Goal: Transaction & Acquisition: Purchase product/service

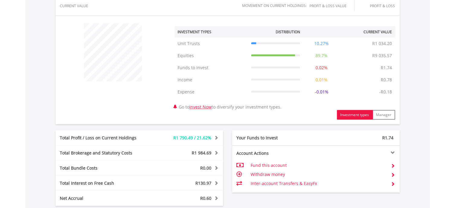
scroll to position [338, 0]
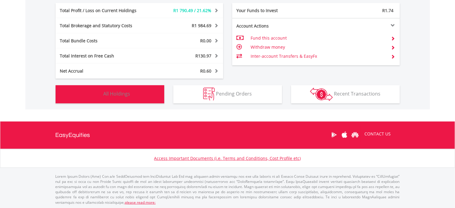
click at [137, 95] on button "Holdings All Holdings" at bounding box center [110, 94] width 109 height 18
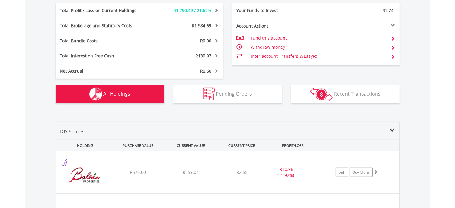
scroll to position [459, 0]
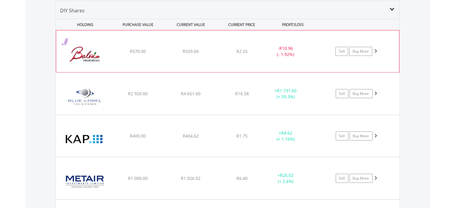
click at [212, 54] on div "﻿ [PERSON_NAME] Properties Limited R570.00 R559.04 R2.55 - R10.96 (- 1.92%) Sel…" at bounding box center [227, 51] width 343 height 42
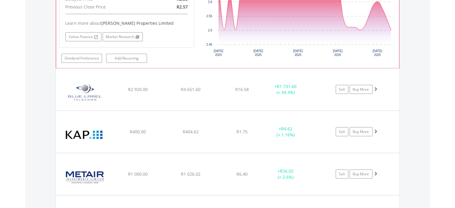
scroll to position [610, 0]
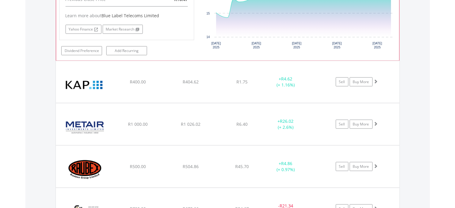
scroll to position [761, 0]
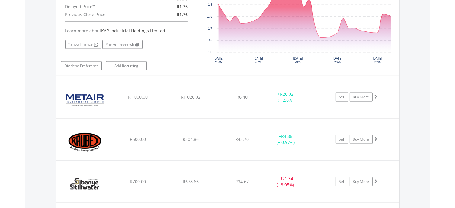
scroll to position [912, 0]
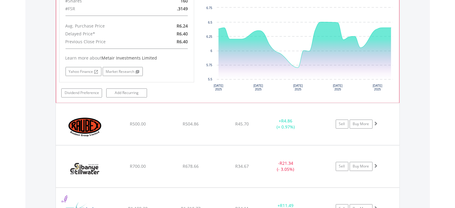
scroll to position [1063, 0]
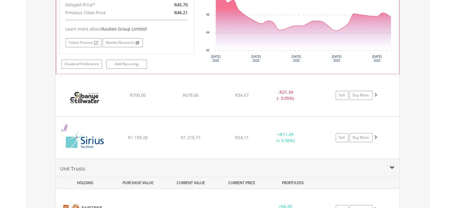
scroll to position [1245, 0]
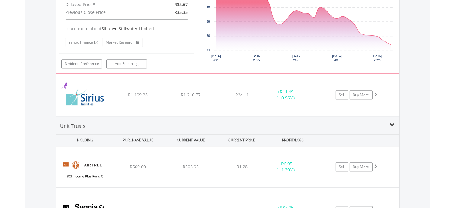
scroll to position [1426, 0]
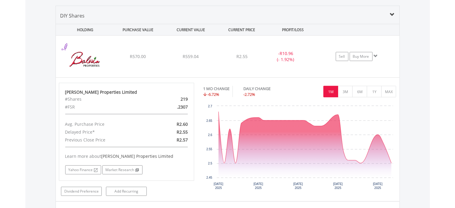
scroll to position [429, 0]
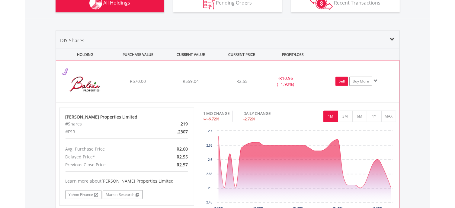
click at [341, 81] on link "Sell" at bounding box center [341, 81] width 13 height 9
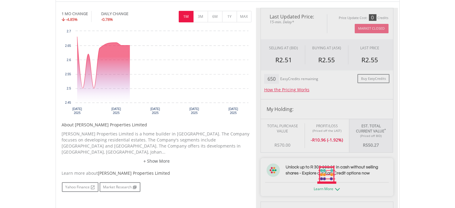
type input "******"
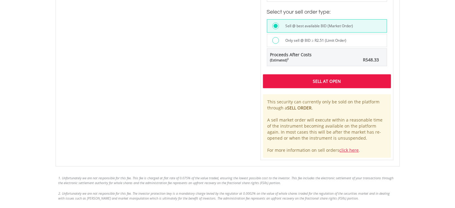
scroll to position [488, 0]
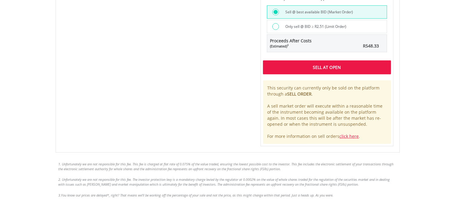
click at [327, 65] on div "Sell At Open" at bounding box center [327, 67] width 128 height 14
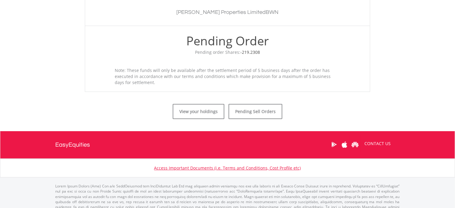
scroll to position [211, 0]
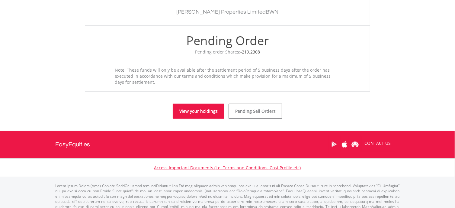
click at [206, 111] on link "View your holdings" at bounding box center [199, 111] width 52 height 15
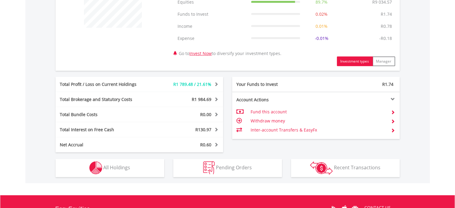
scroll to position [272, 0]
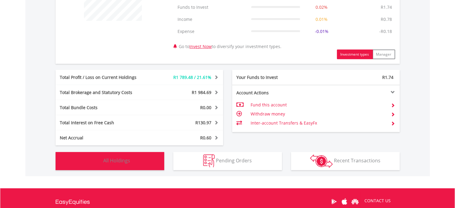
click at [113, 157] on span "All Holdings" at bounding box center [117, 160] width 27 height 7
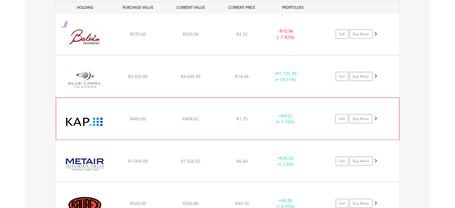
scroll to position [489, 0]
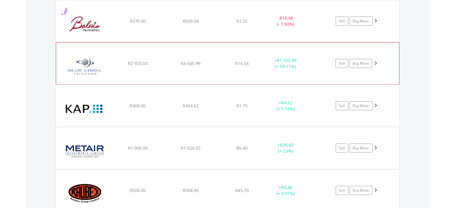
click at [159, 42] on div "﻿ Blue Label Telecoms Limited R2 920.00 R4 645.99 R16.56 + R1 725.99 (+ 59.11%)…" at bounding box center [228, 21] width 344 height 42
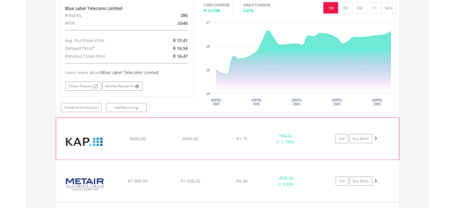
scroll to position [580, 0]
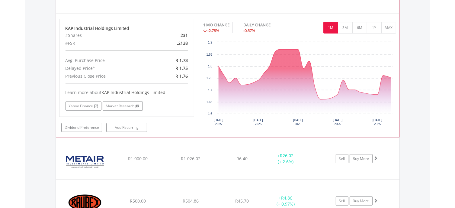
scroll to position [761, 0]
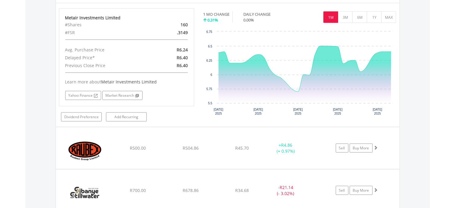
scroll to position [912, 0]
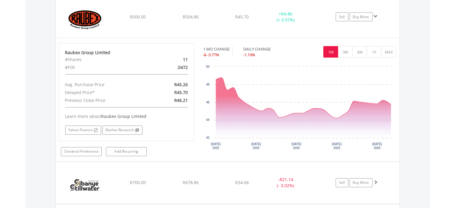
scroll to position [1063, 0]
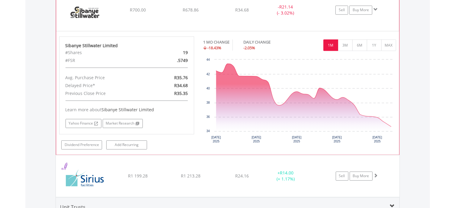
scroll to position [1214, 0]
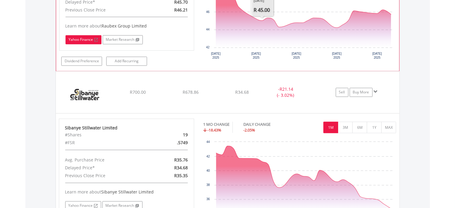
scroll to position [1124, 0]
